Goal: Information Seeking & Learning: Learn about a topic

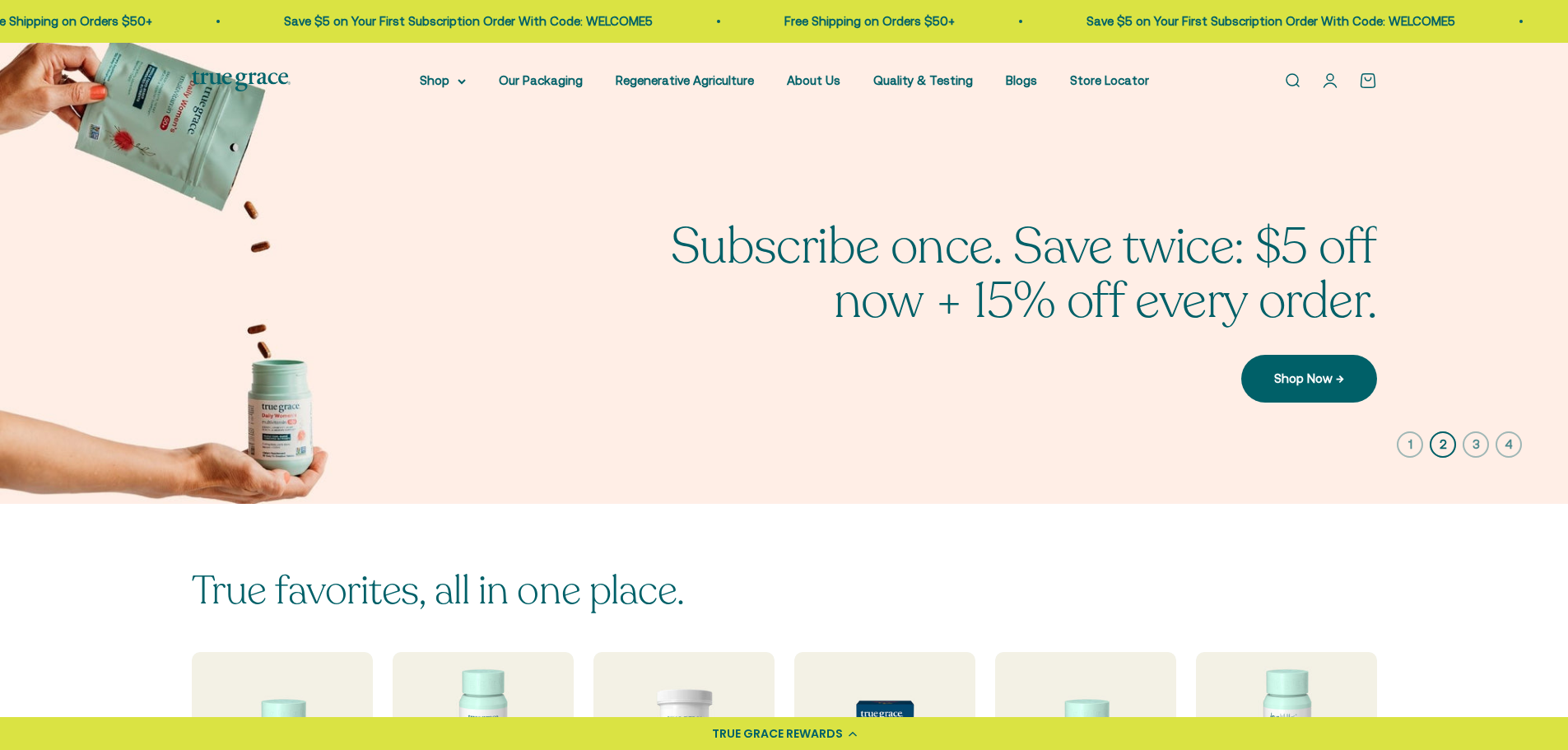
click at [811, 80] on link "About Us" at bounding box center [814, 80] width 54 height 14
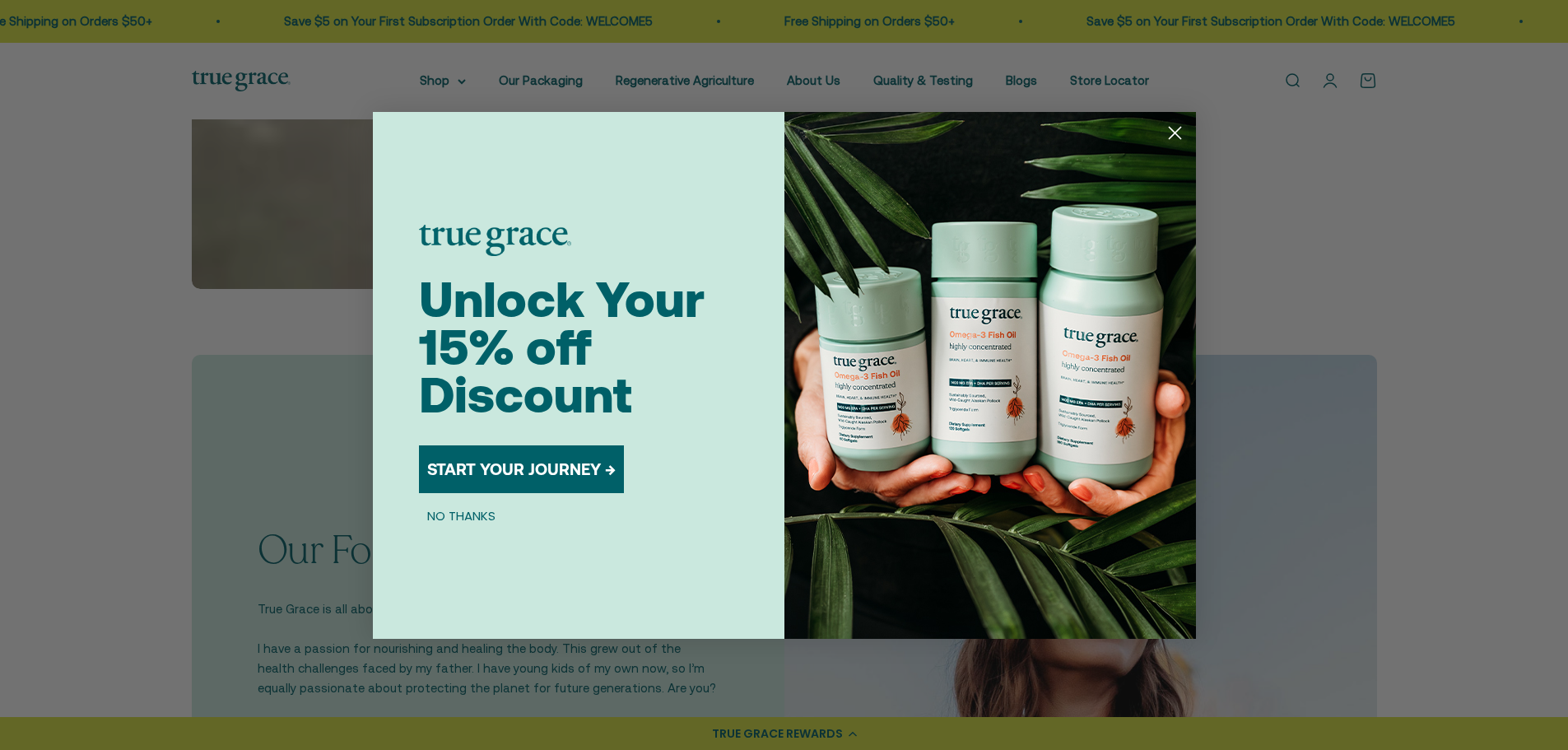
scroll to position [1153, 0]
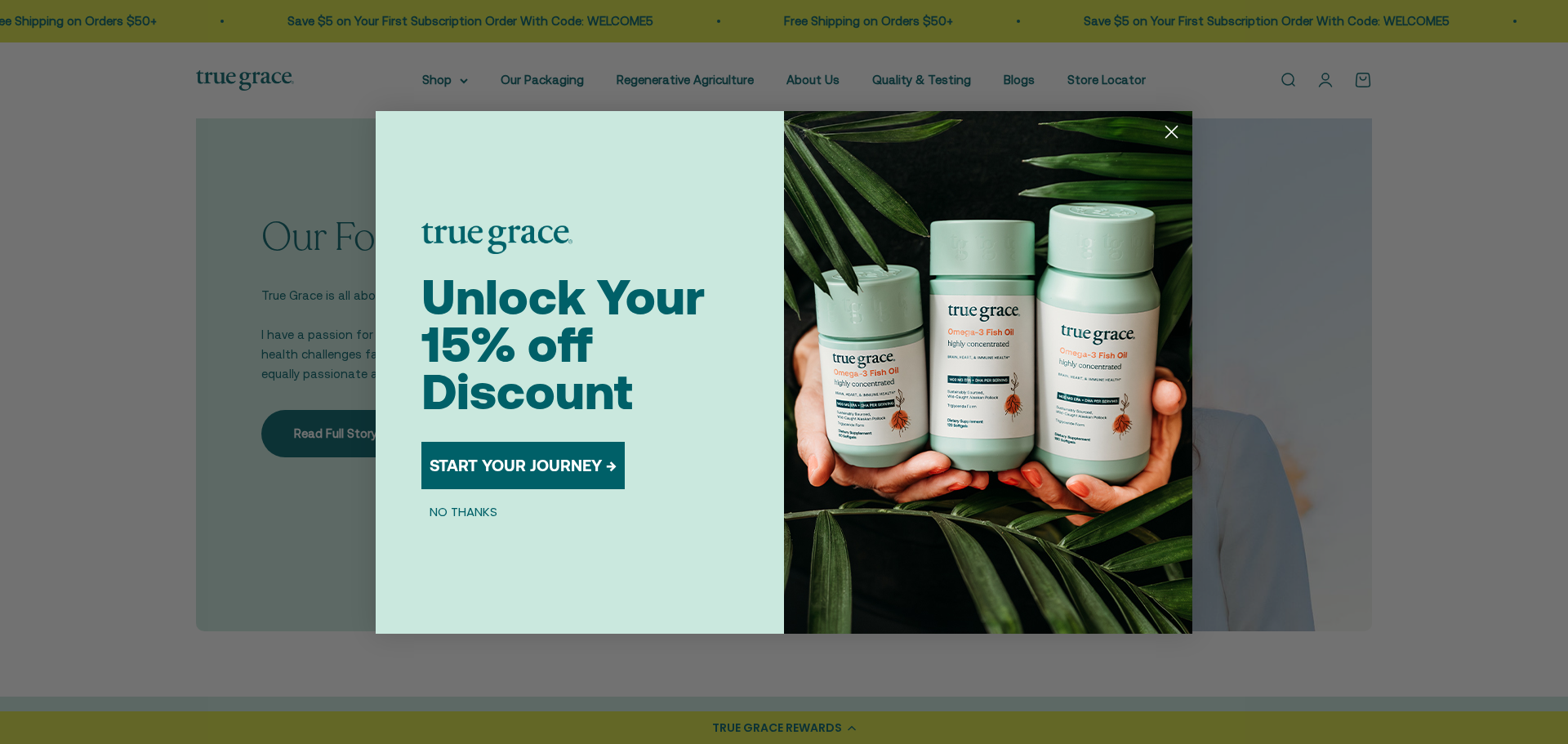
click at [1179, 129] on circle "Close dialog" at bounding box center [1172, 131] width 27 height 27
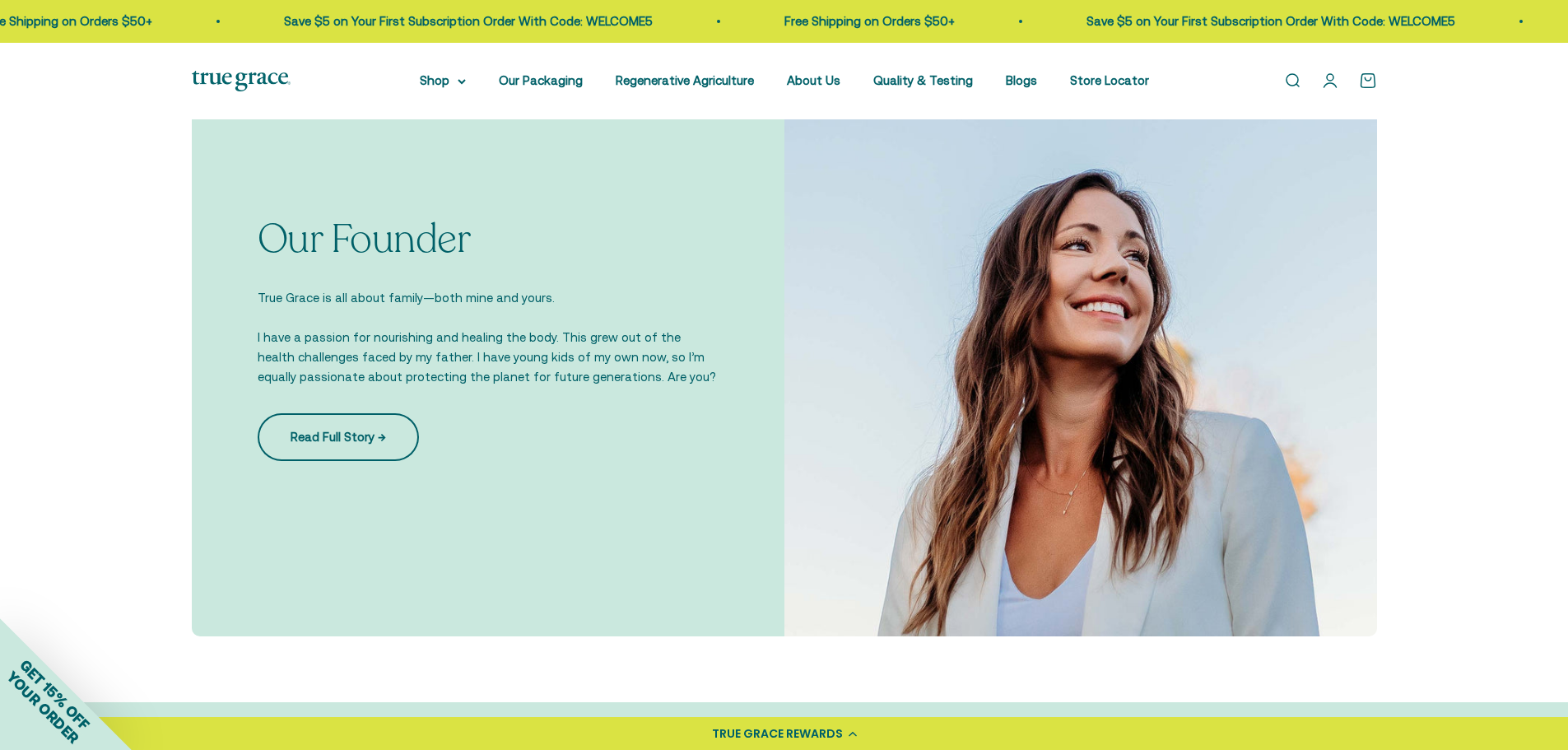
click at [351, 432] on link "Read Full Story →" at bounding box center [338, 437] width 161 height 48
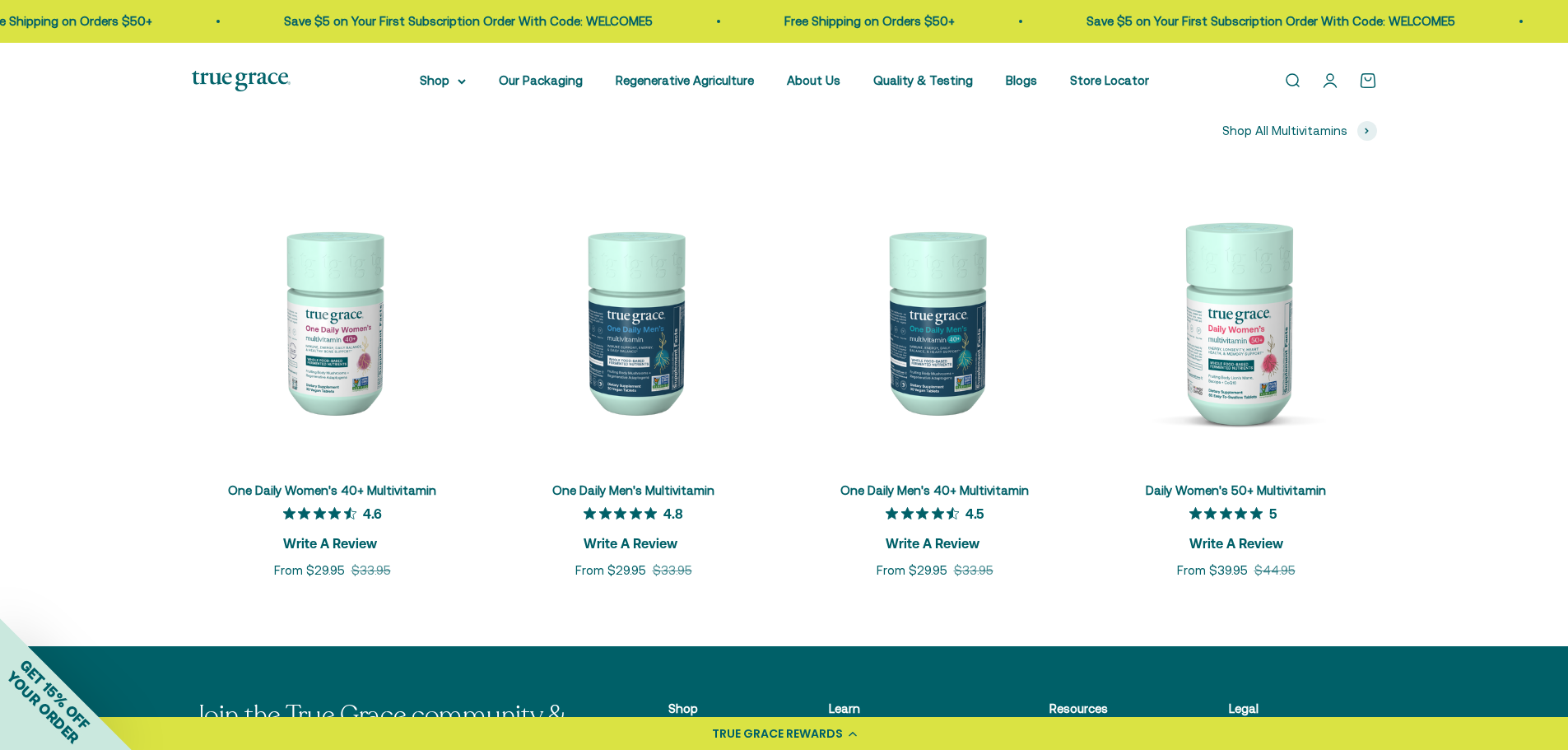
scroll to position [2634, 0]
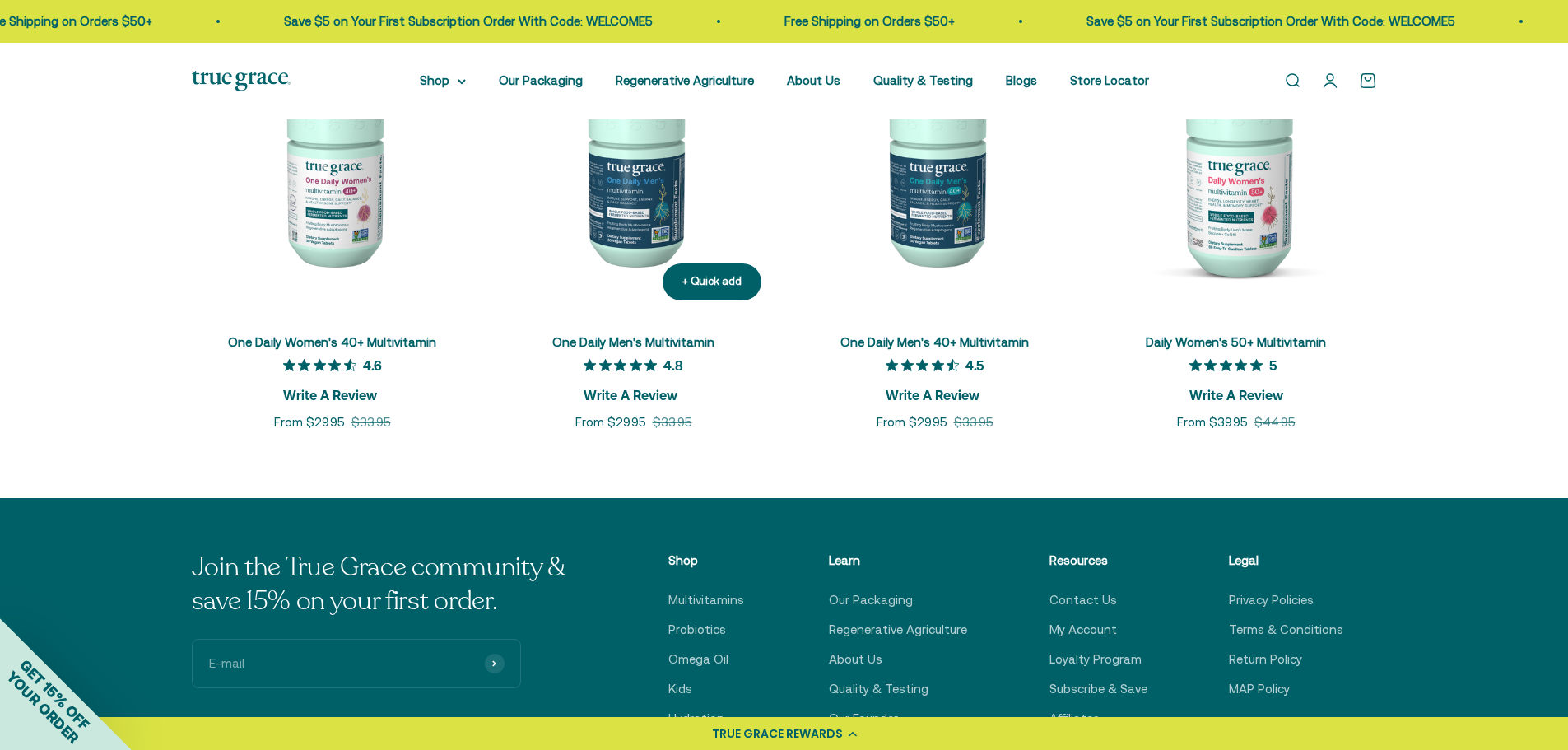
click at [650, 173] on img at bounding box center [634, 173] width 282 height 282
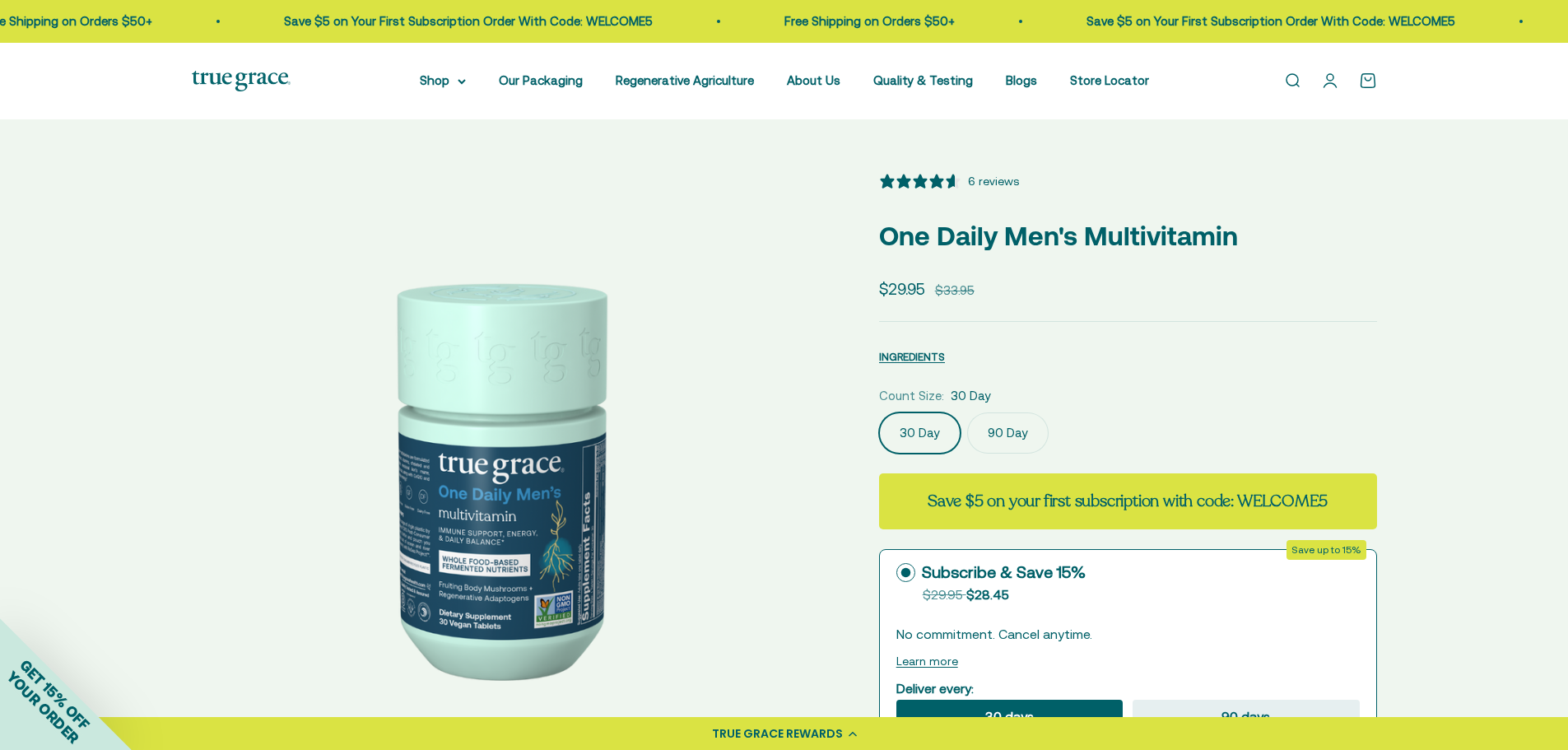
select select "3"
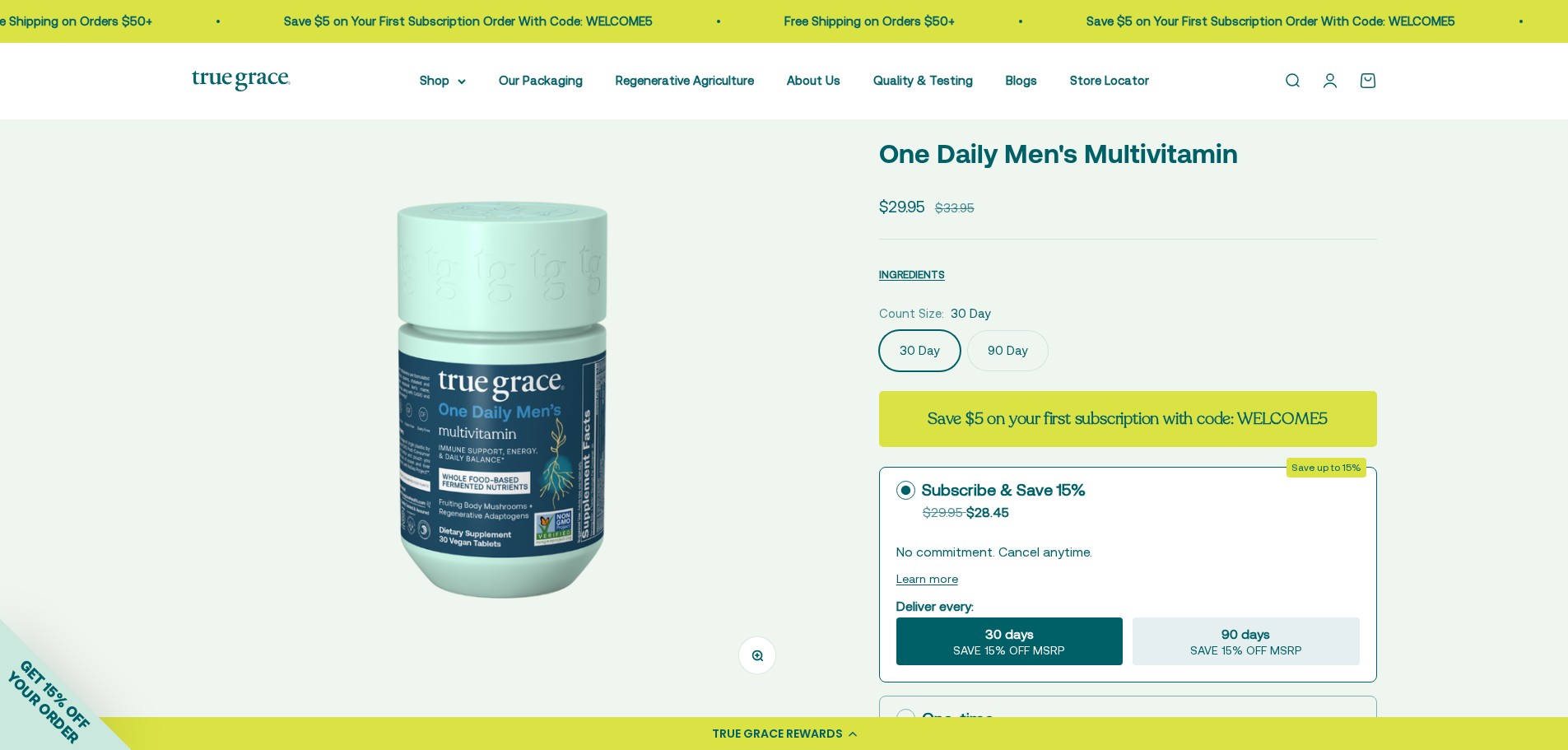
click at [1003, 357] on label "90 Day" at bounding box center [1008, 351] width 81 height 41
click at [879, 331] on input "90 Day" at bounding box center [878, 330] width 1 height 1
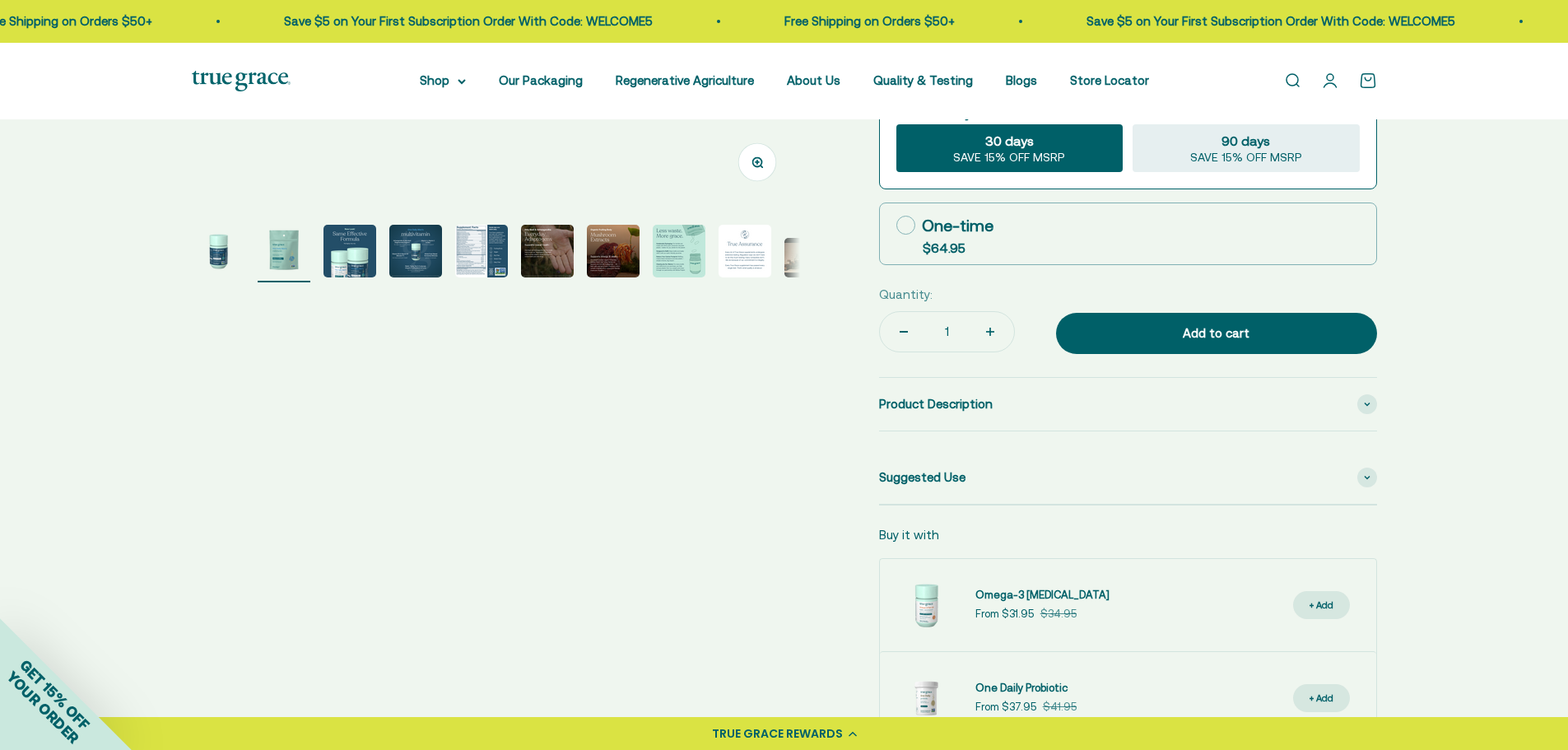
scroll to position [576, 0]
click at [465, 247] on img "Go to item 5" at bounding box center [482, 250] width 53 height 53
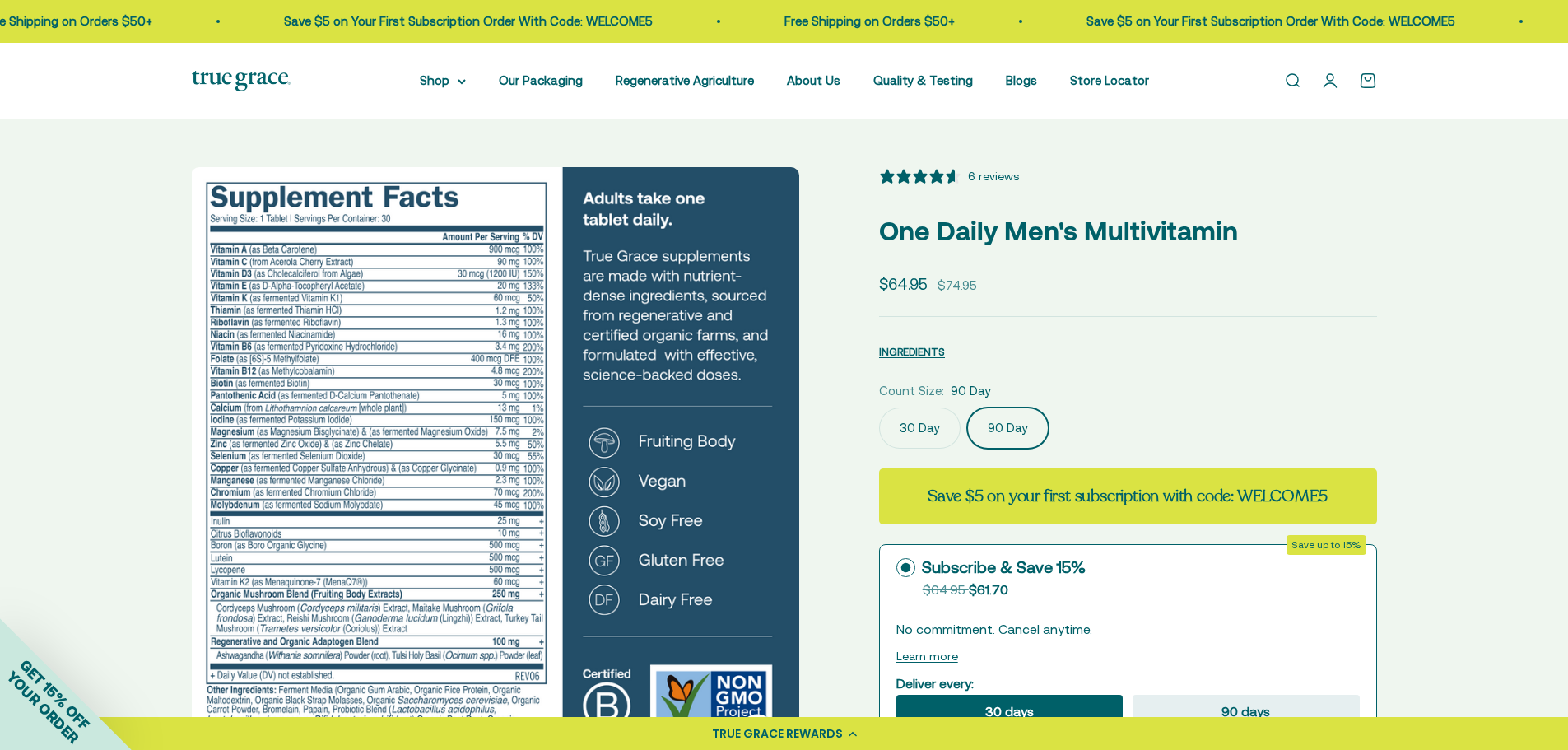
scroll to position [0, 0]
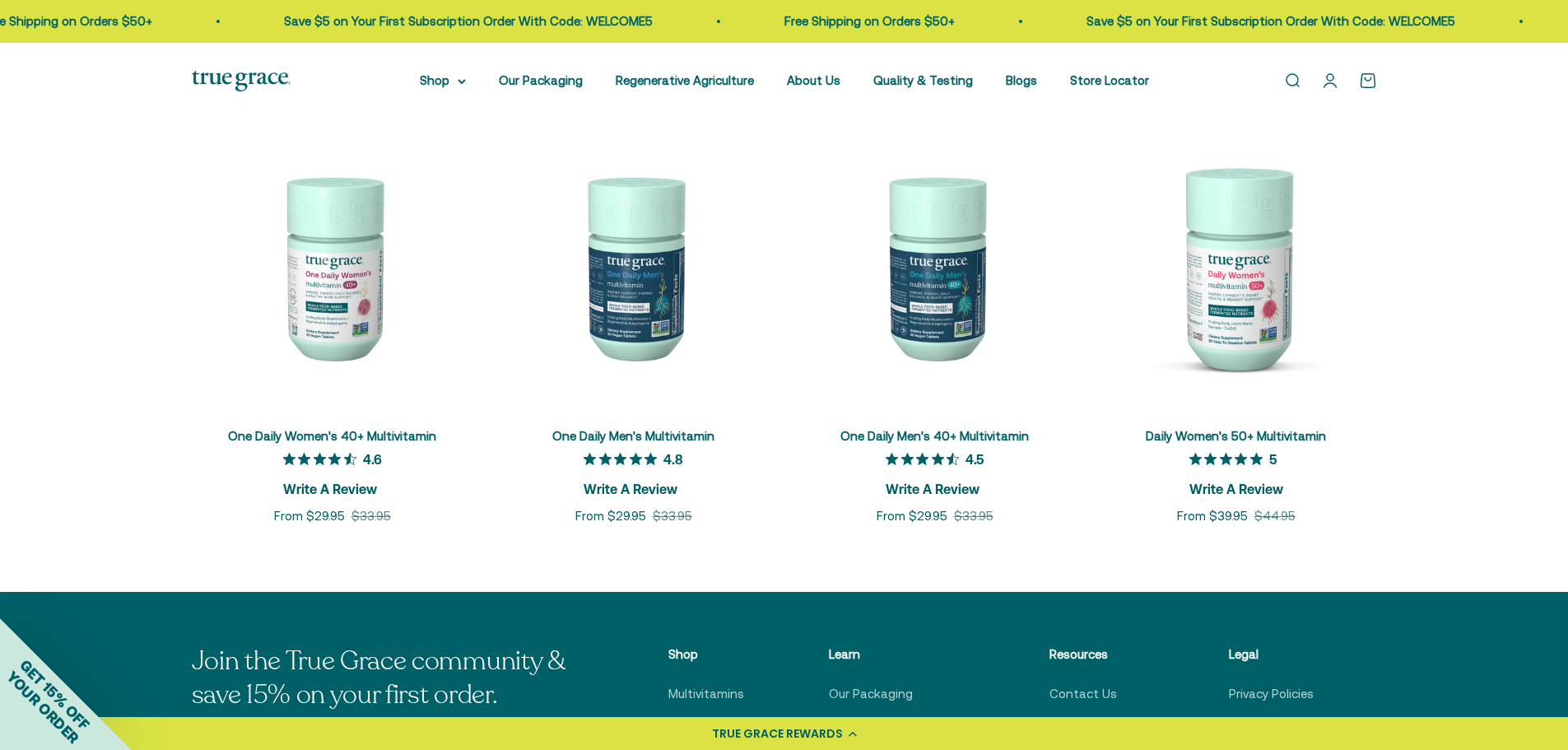
scroll to position [2330, 0]
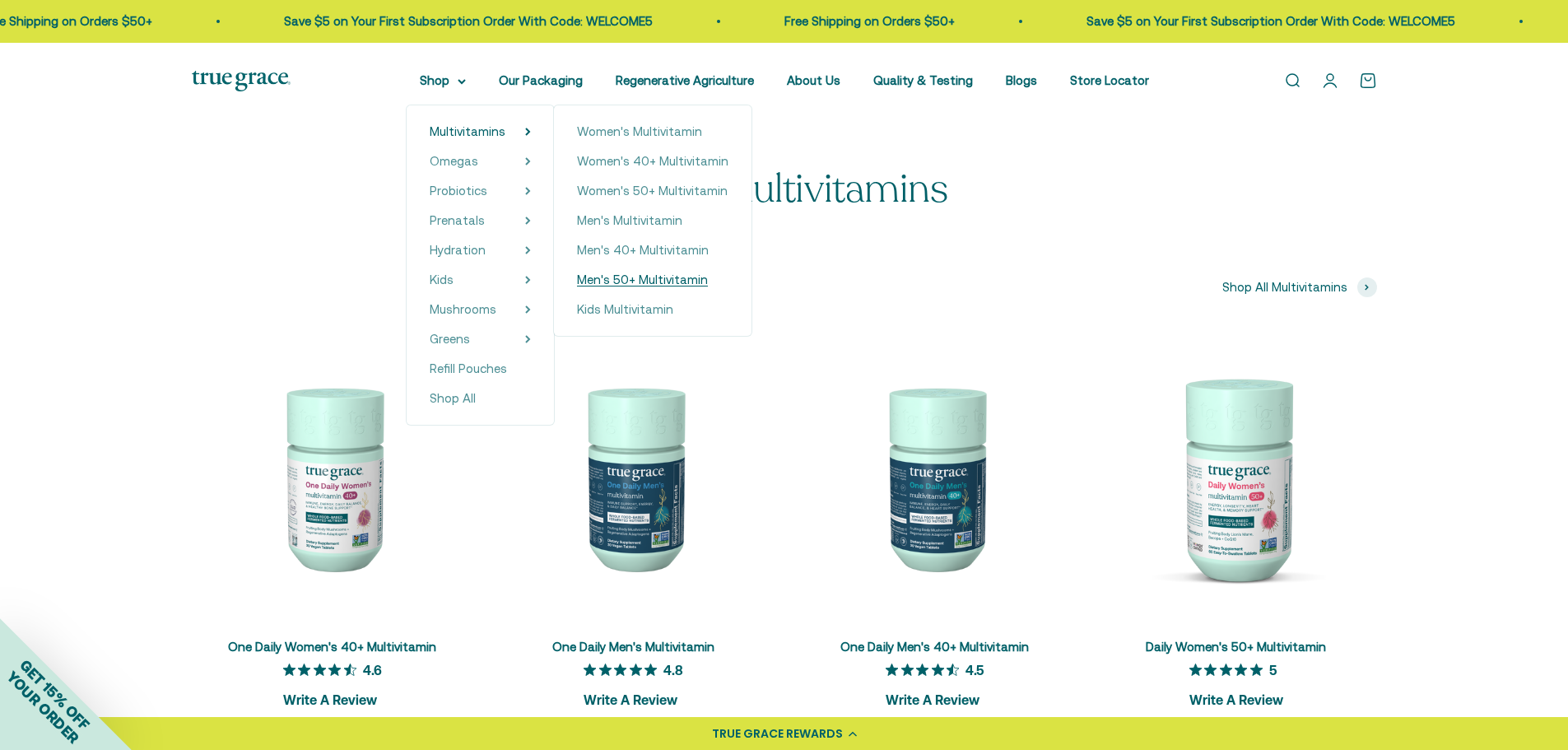
click at [653, 277] on span "Men's 50+ Multivitamin" at bounding box center [643, 279] width 131 height 14
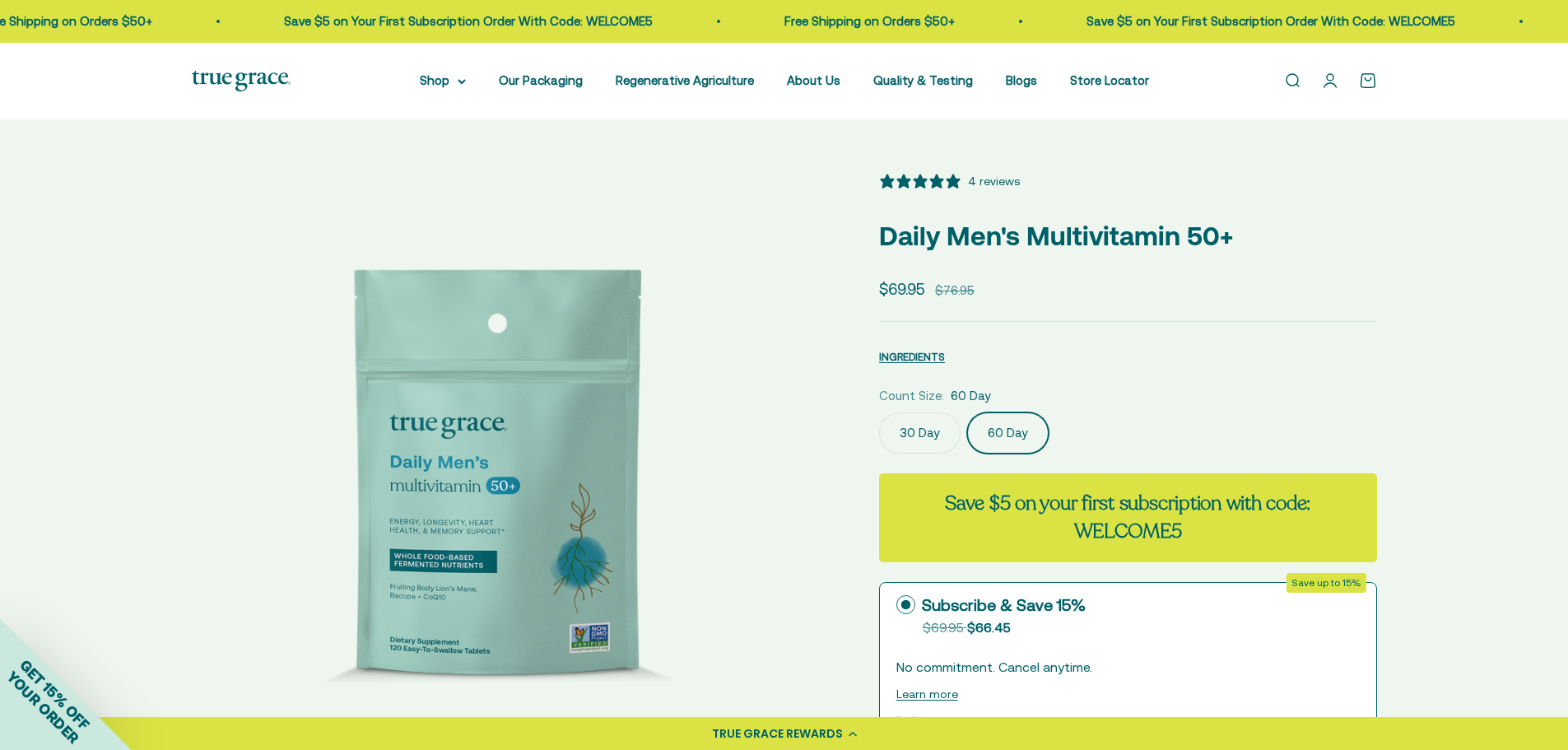
select select "3"
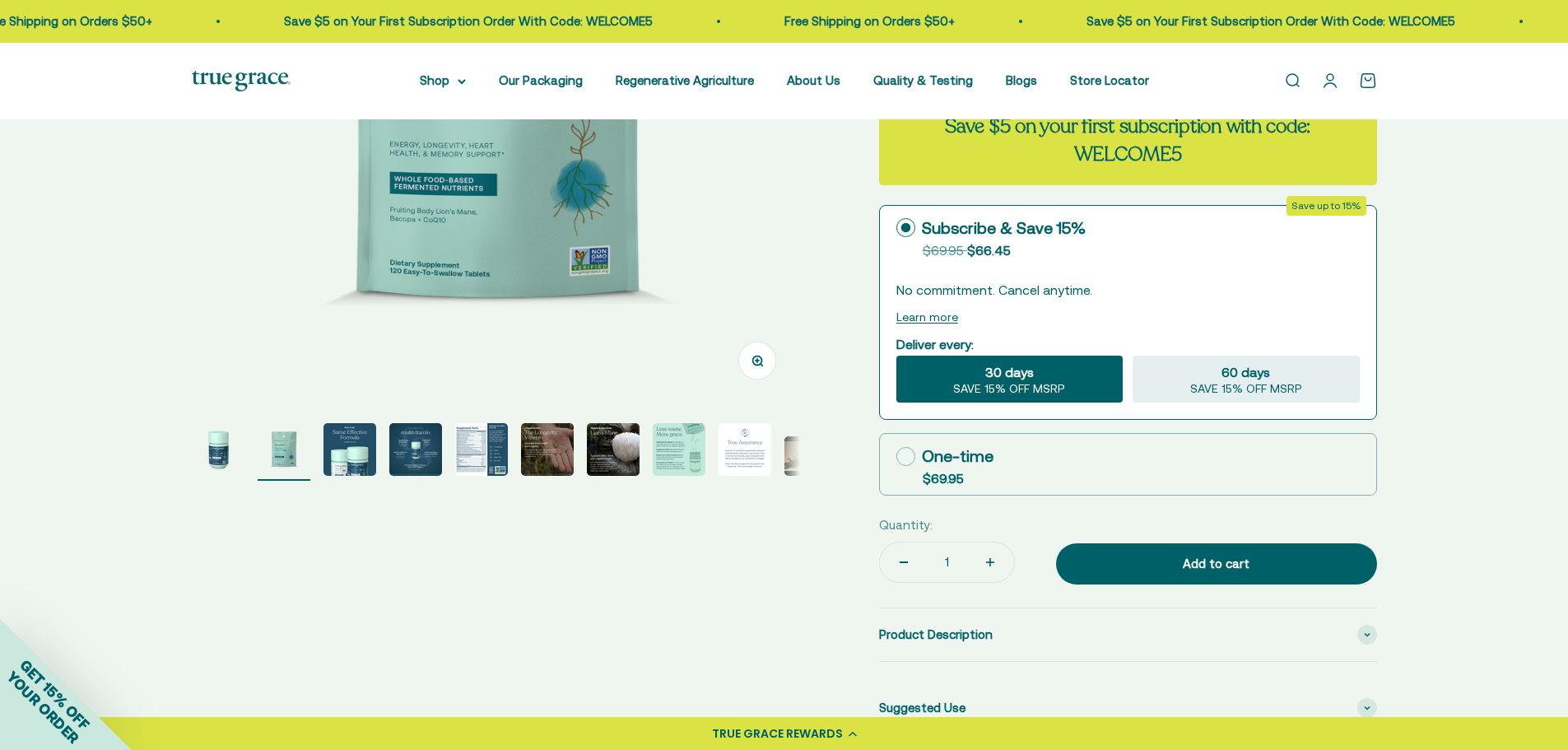
scroll to position [412, 0]
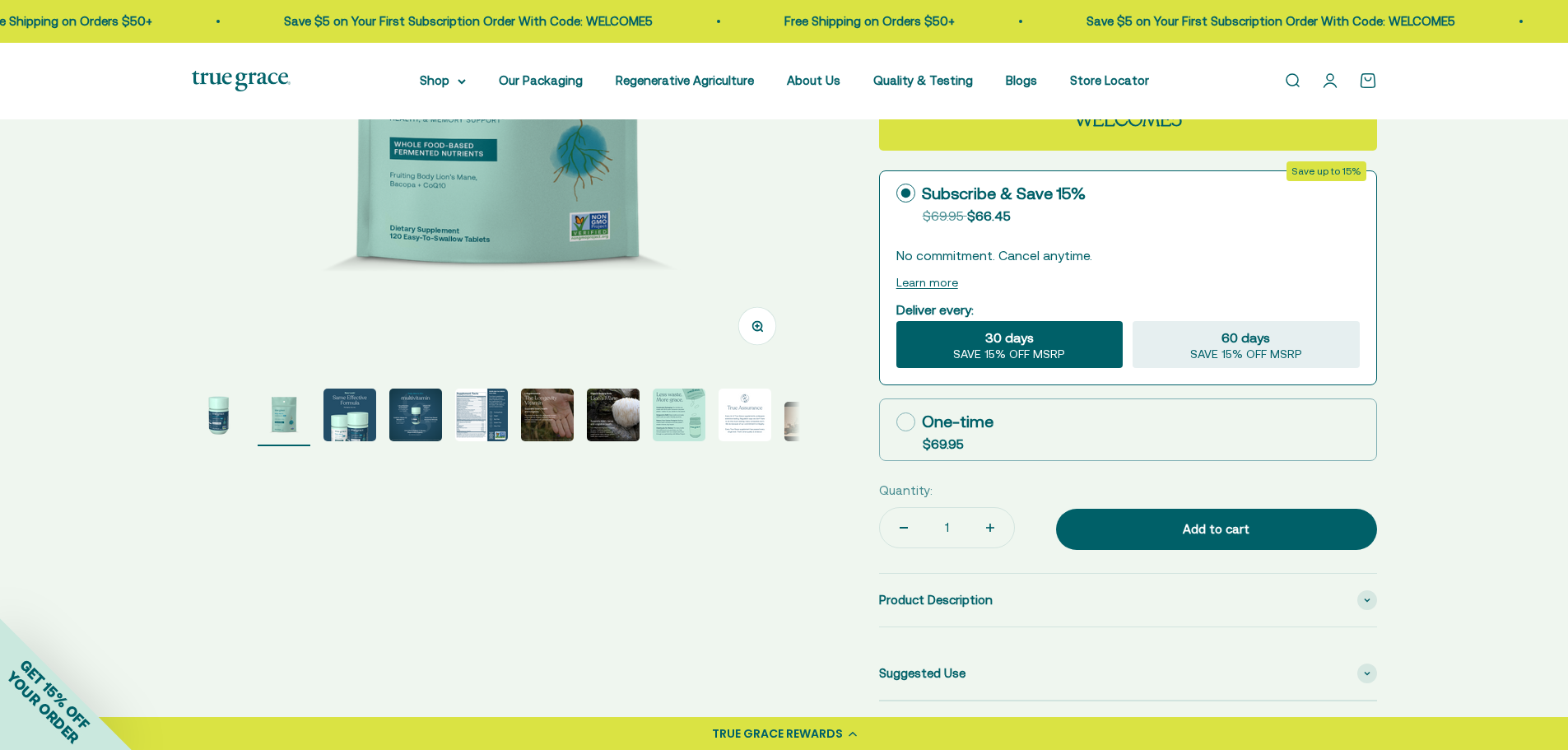
click at [478, 409] on img "Go to item 5" at bounding box center [482, 414] width 53 height 53
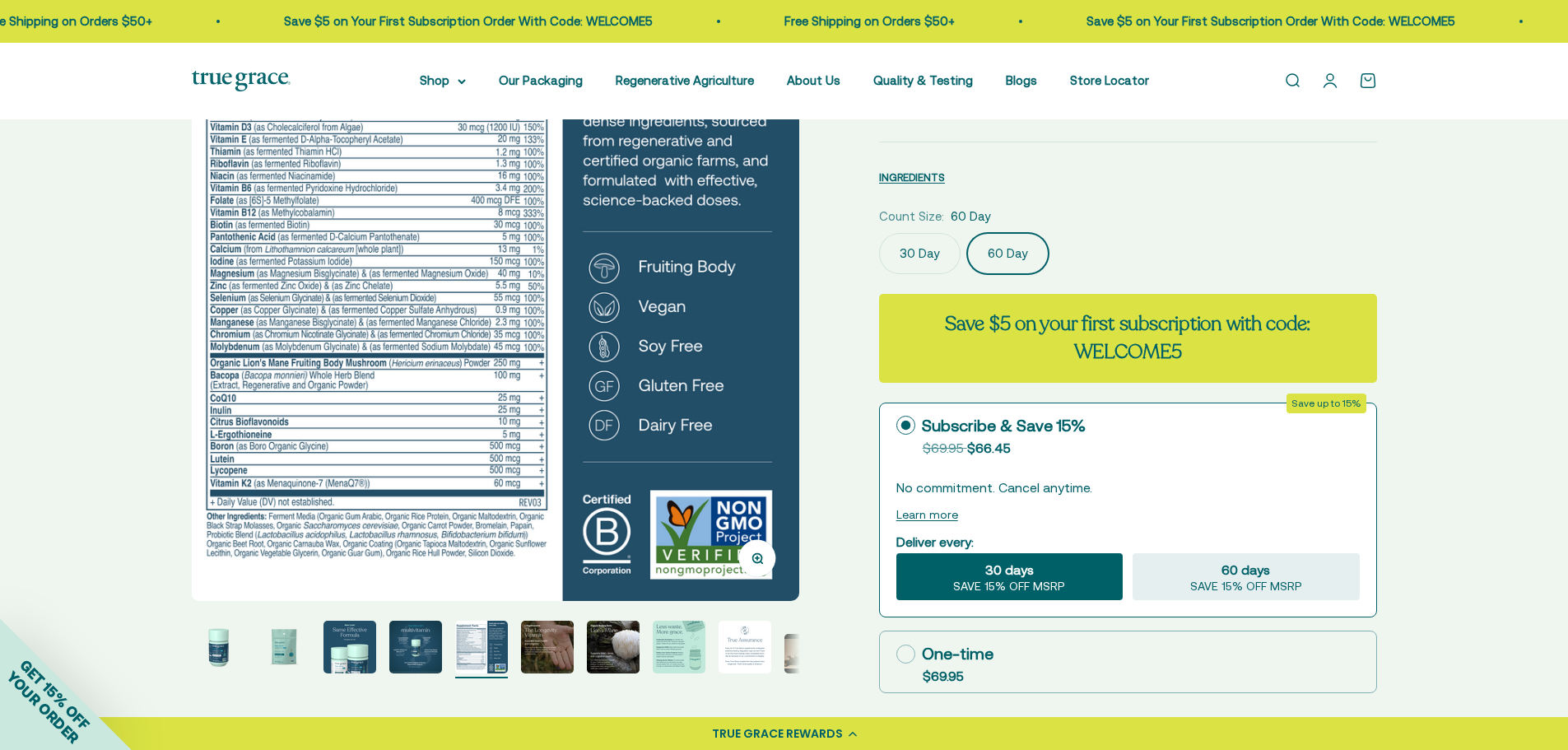
scroll to position [82, 0]
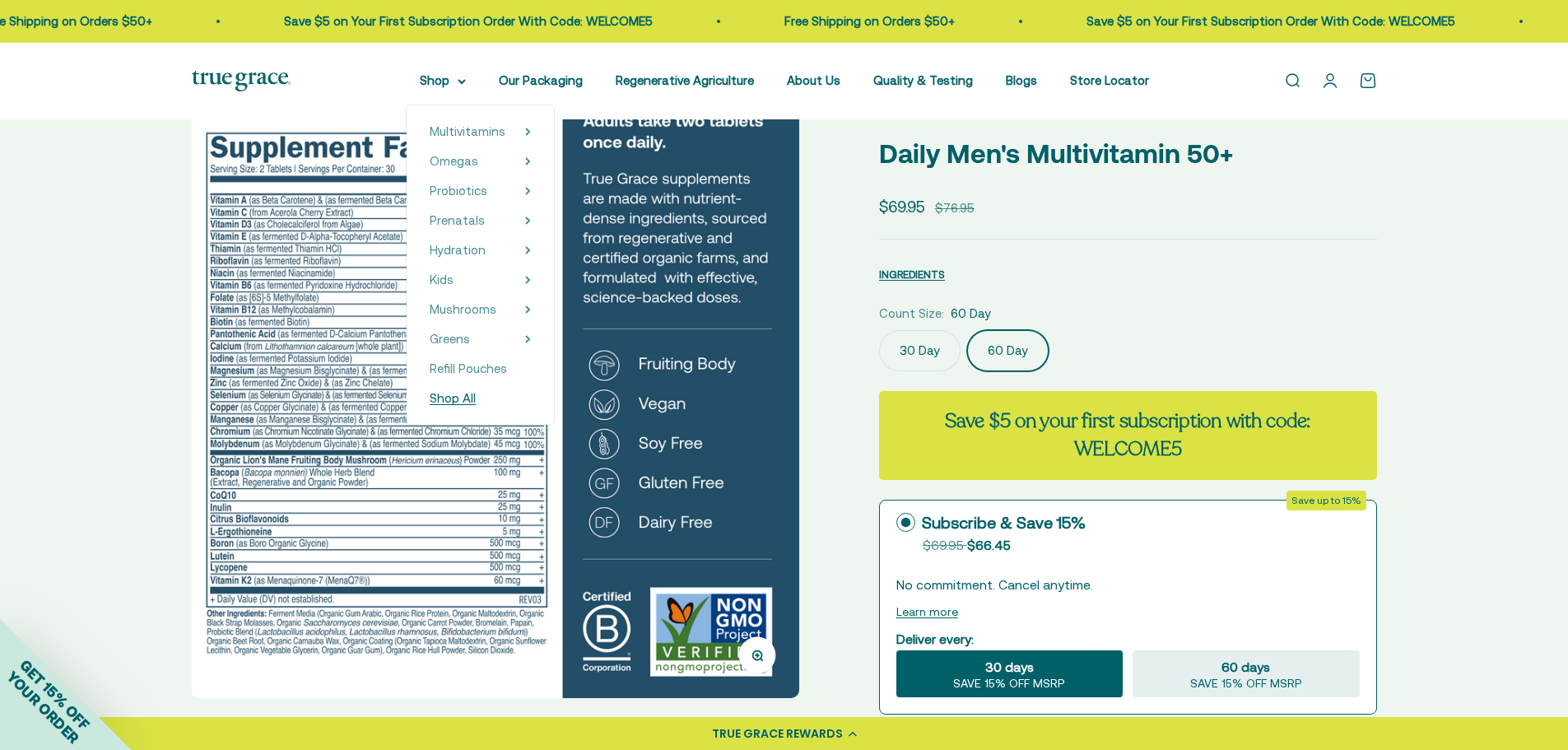
click at [468, 393] on span "Shop All" at bounding box center [452, 398] width 46 height 14
